Goal: Task Accomplishment & Management: Complete application form

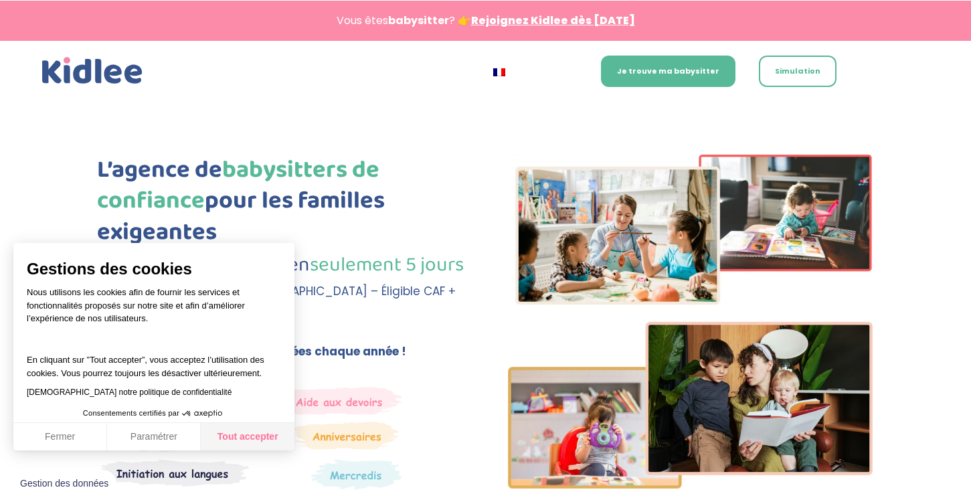
click at [253, 439] on button "Tout accepter" at bounding box center [248, 437] width 94 height 28
checkbox input "true"
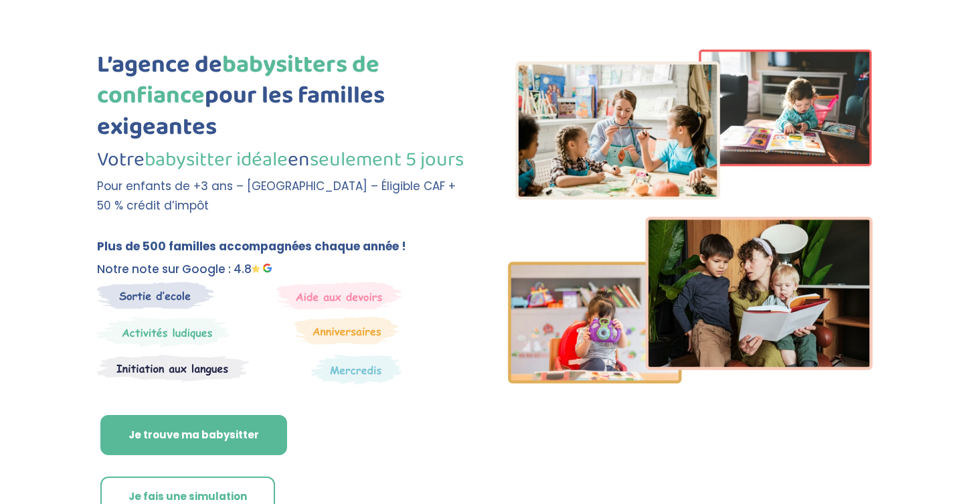
scroll to position [138, 0]
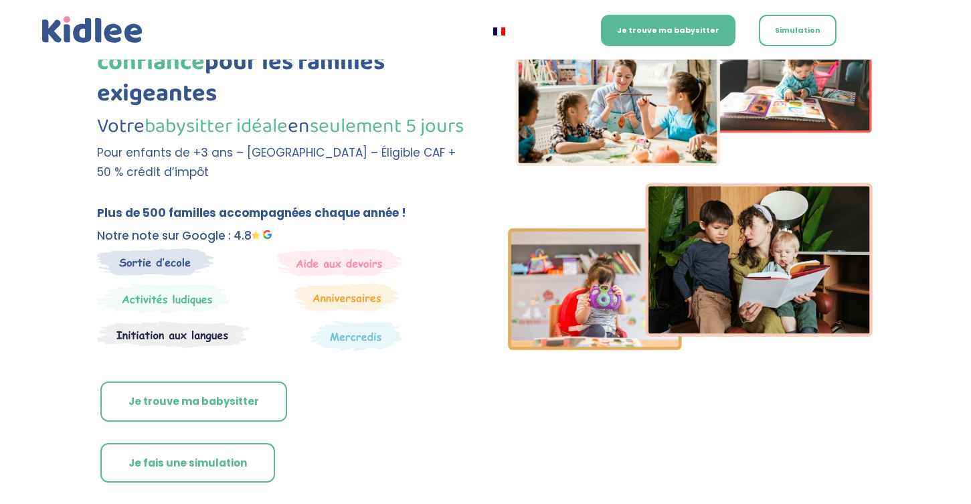
click at [245, 413] on link "Je trouve ma babysitter" at bounding box center [193, 401] width 187 height 40
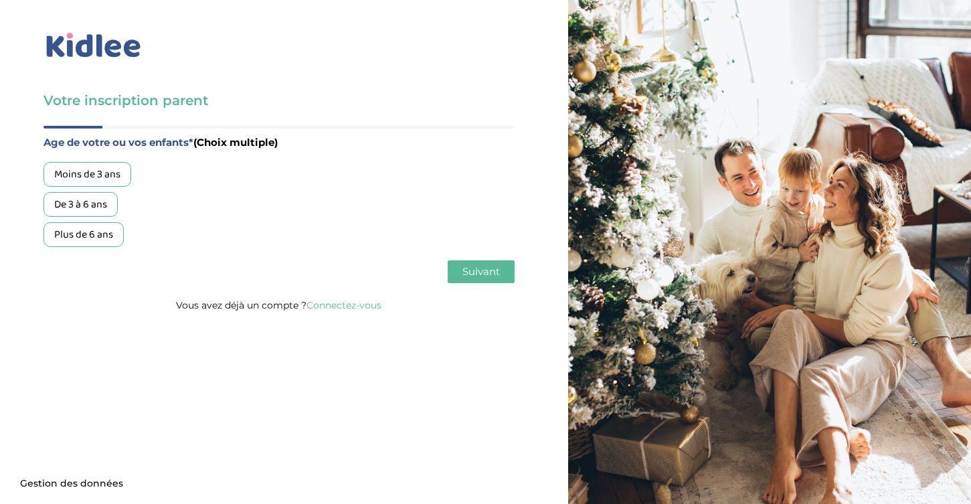
click at [98, 199] on div "De 3 à 6 ans" at bounding box center [80, 204] width 74 height 25
click at [487, 274] on span "Suivant" at bounding box center [480, 271] width 37 height 13
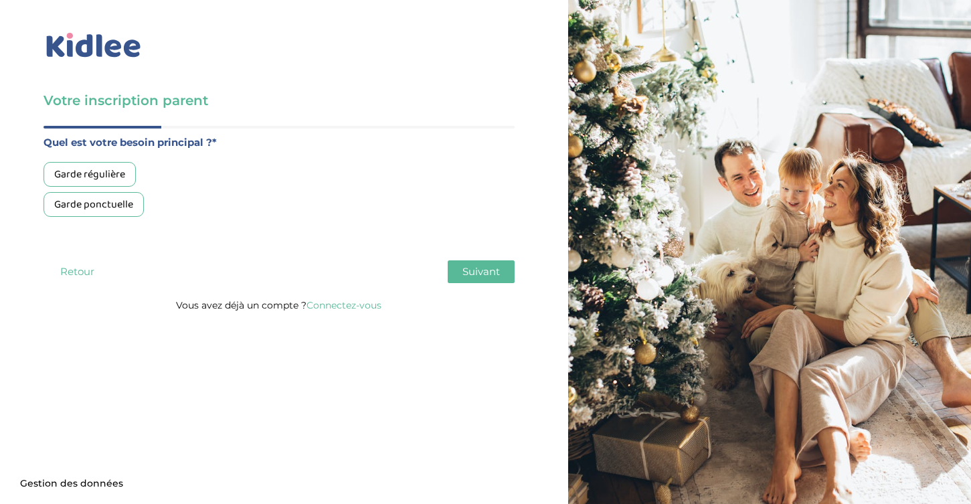
click at [104, 180] on div "Garde régulière" at bounding box center [89, 174] width 92 height 25
click at [470, 282] on button "Suivant" at bounding box center [480, 271] width 67 height 23
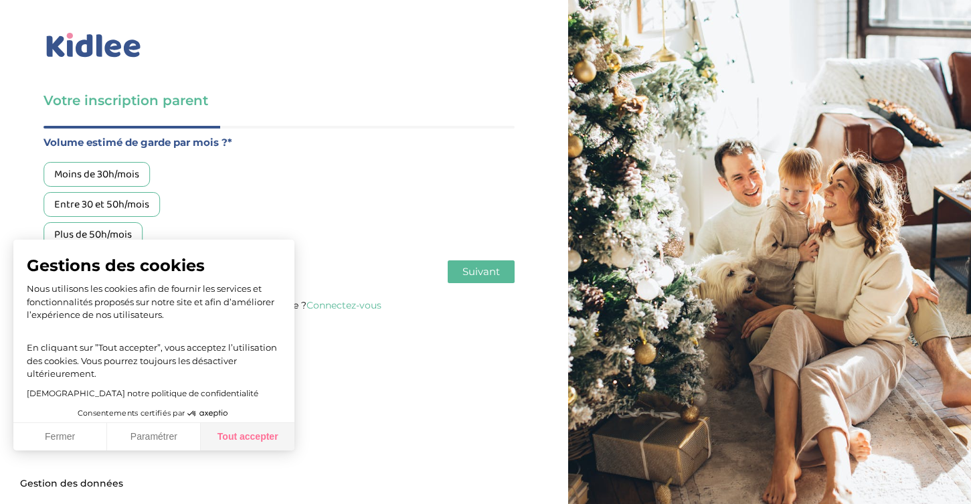
click at [252, 442] on button "Tout accepter" at bounding box center [248, 437] width 94 height 28
checkbox input "true"
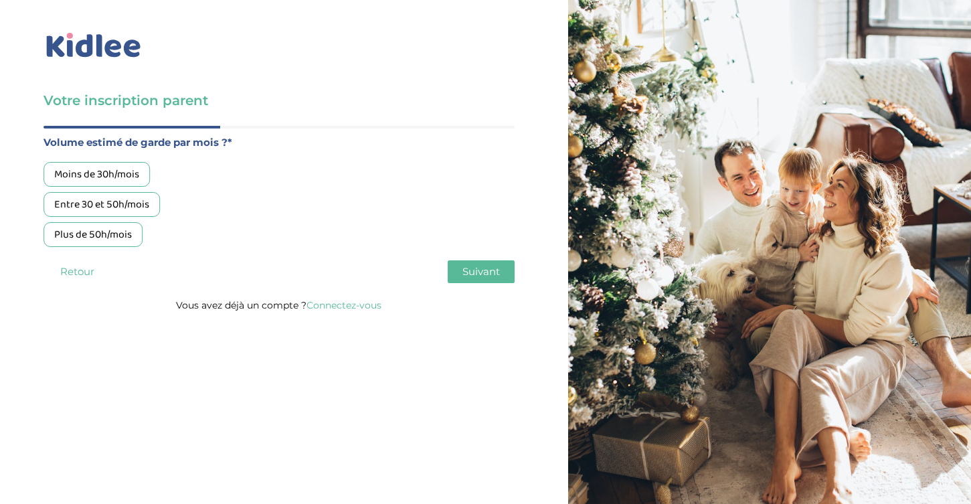
click at [120, 179] on div "Moins de 30h/mois" at bounding box center [96, 174] width 106 height 25
click at [482, 276] on span "Suivant" at bounding box center [480, 271] width 37 height 13
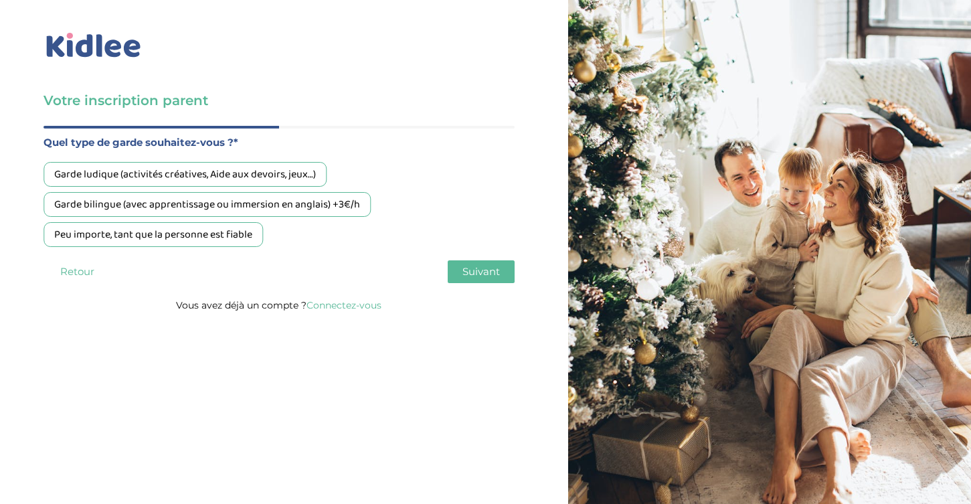
click at [270, 179] on div "Garde ludique (activités créatives, Aide aux devoirs, jeux…)" at bounding box center [184, 174] width 283 height 25
click at [478, 272] on span "Suivant" at bounding box center [480, 271] width 37 height 13
